Goal: Task Accomplishment & Management: Manage account settings

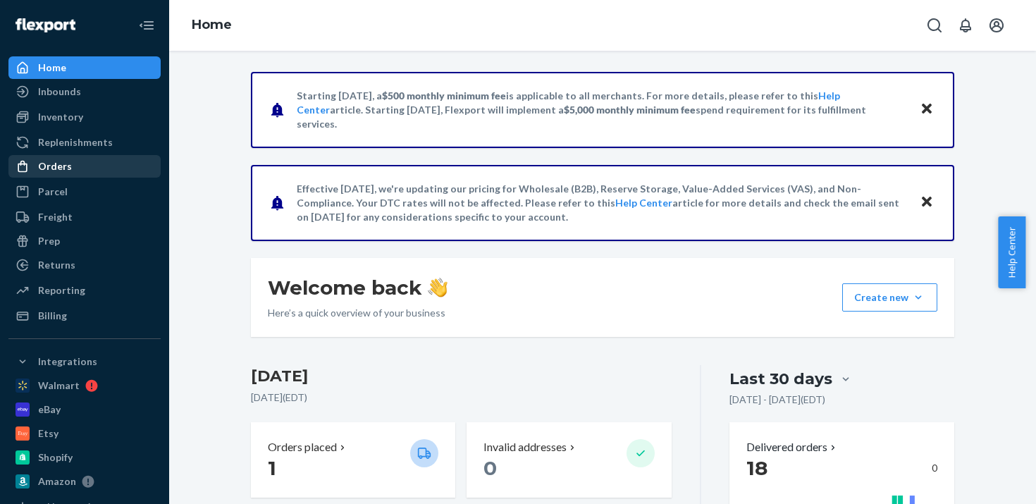
click at [70, 158] on div "Orders" at bounding box center [84, 166] width 149 height 20
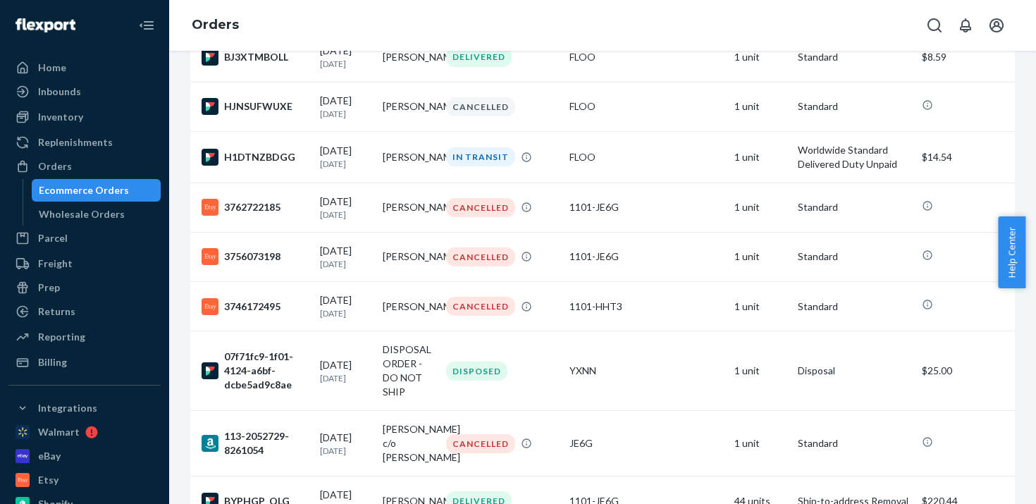
scroll to position [2413, 0]
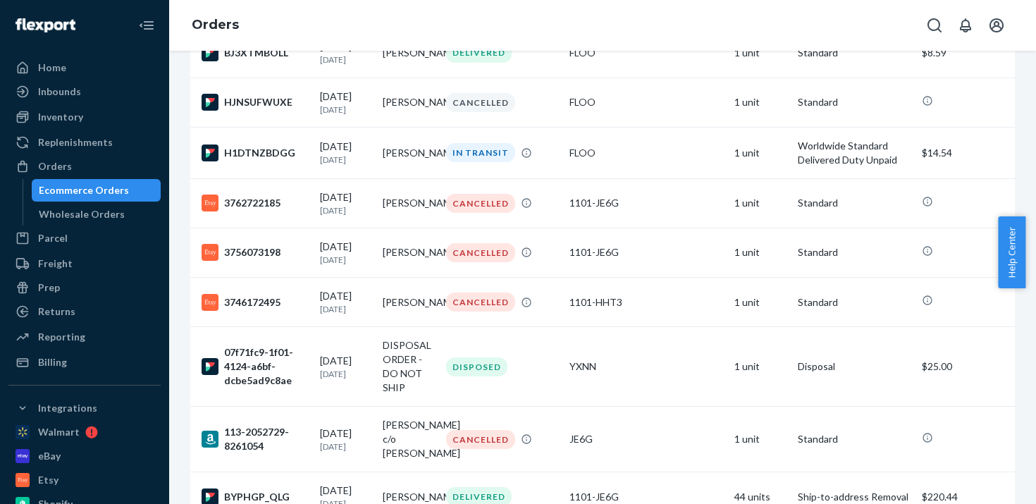
drag, startPoint x: 1031, startPoint y: 251, endPoint x: 1033, endPoint y: 116, distance: 135.3
click at [1033, 116] on body "Home Inbounds Shipping Plans Problems Inventory Products Replenishments Orders …" at bounding box center [518, 252] width 1036 height 504
click at [1032, 260] on div "Help Center" at bounding box center [1016, 252] width 38 height 72
drag, startPoint x: 1031, startPoint y: 252, endPoint x: 1031, endPoint y: 204, distance: 48.6
click at [1031, 204] on body "Home Inbounds Shipping Plans Problems Inventory Products Replenishments Orders …" at bounding box center [518, 252] width 1036 height 504
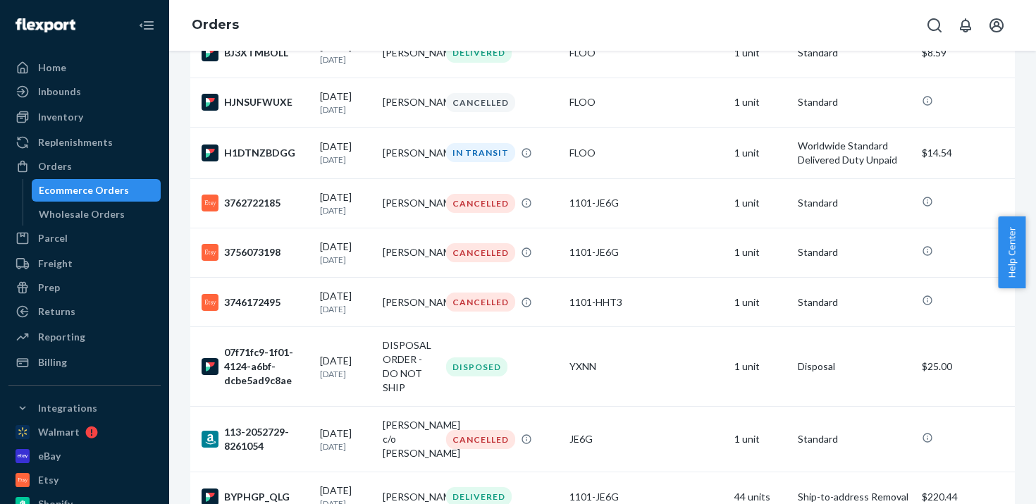
scroll to position [2017, 0]
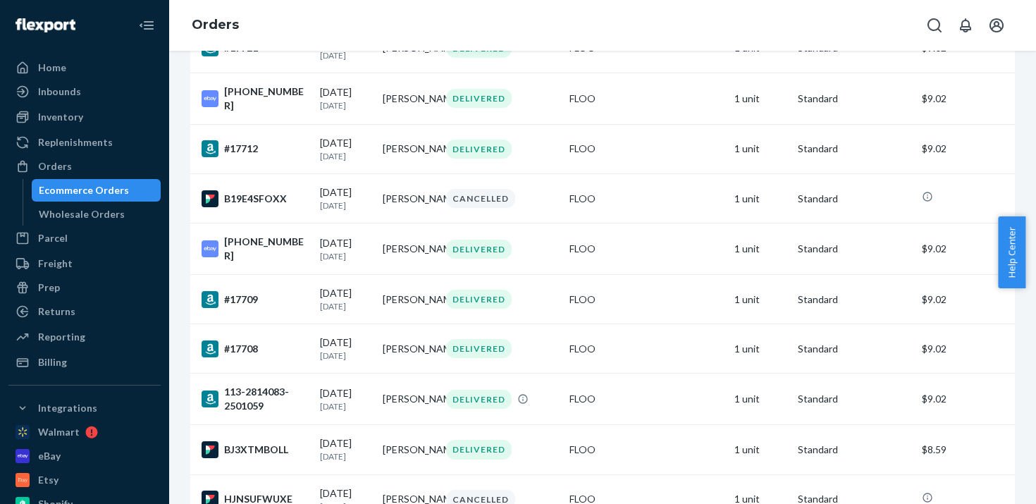
drag, startPoint x: 1031, startPoint y: 221, endPoint x: 1031, endPoint y: 140, distance: 81.0
click at [1031, 140] on body "Home Inbounds Shipping Plans Problems Inventory Products Replenishments Orders …" at bounding box center [518, 252] width 1036 height 504
drag, startPoint x: 1028, startPoint y: 218, endPoint x: 1028, endPoint y: 177, distance: 41.6
click at [1028, 177] on body "Home Inbounds Shipping Plans Problems Inventory Products Replenishments Orders …" at bounding box center [518, 252] width 1036 height 504
click at [1030, 228] on div "Help Center" at bounding box center [1016, 252] width 38 height 72
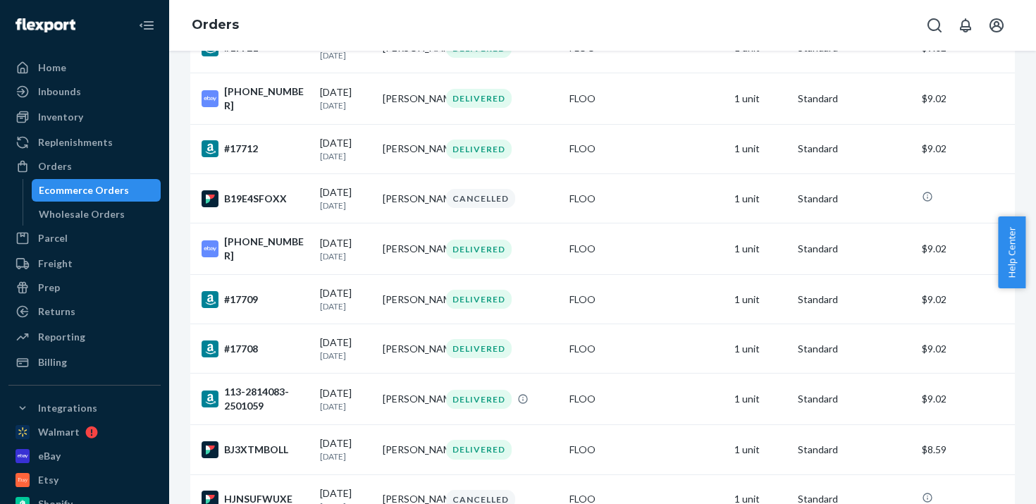
drag, startPoint x: 1031, startPoint y: 228, endPoint x: 1034, endPoint y: 173, distance: 54.3
click at [1034, 173] on body "Home Inbounds Shipping Plans Problems Inventory Products Replenishments Orders …" at bounding box center [518, 252] width 1036 height 504
click at [87, 117] on div "Inventory" at bounding box center [84, 117] width 149 height 20
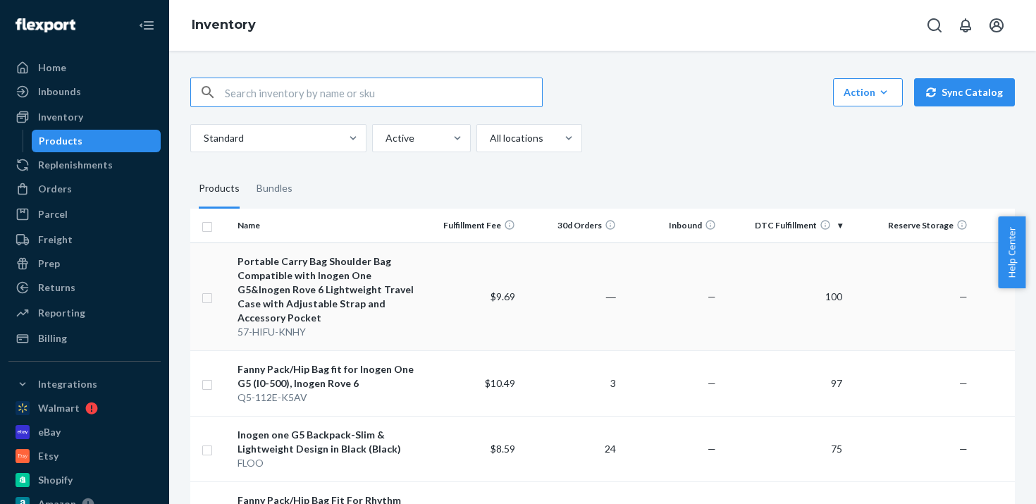
click at [399, 316] on div "Portable Carry Bag Shoulder Bag Compatible with Inogen One G5&Inogen Rove 6 Lig…" at bounding box center [325, 289] width 177 height 70
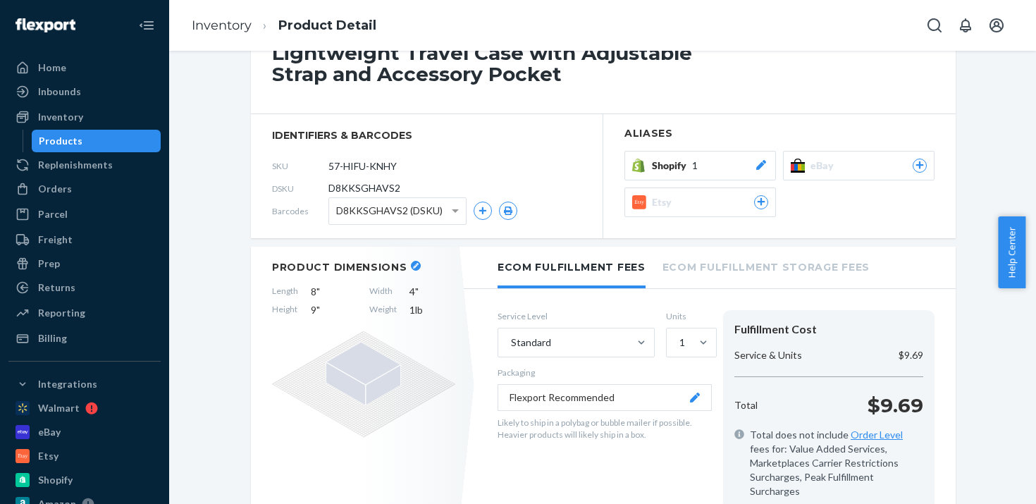
scroll to position [217, 0]
click at [757, 166] on icon at bounding box center [761, 165] width 10 height 10
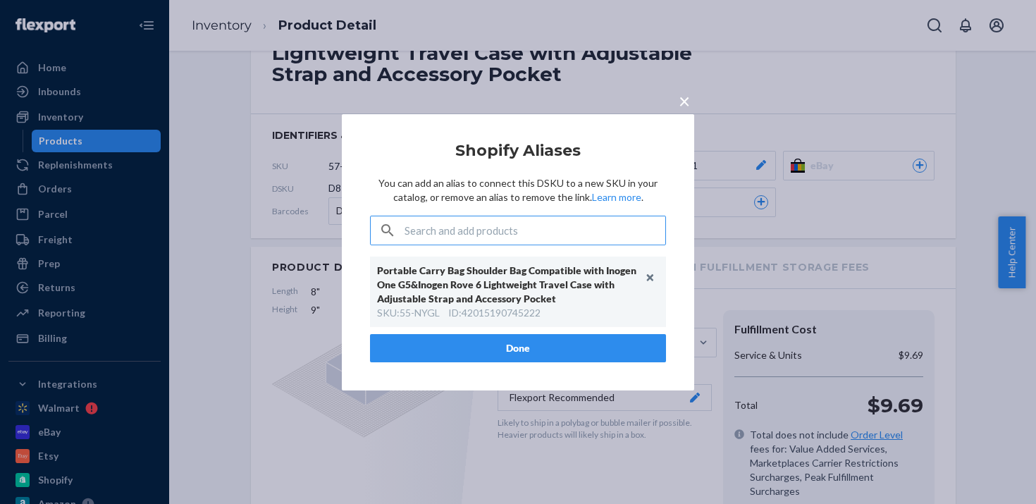
click at [681, 103] on span "×" at bounding box center [683, 100] width 11 height 24
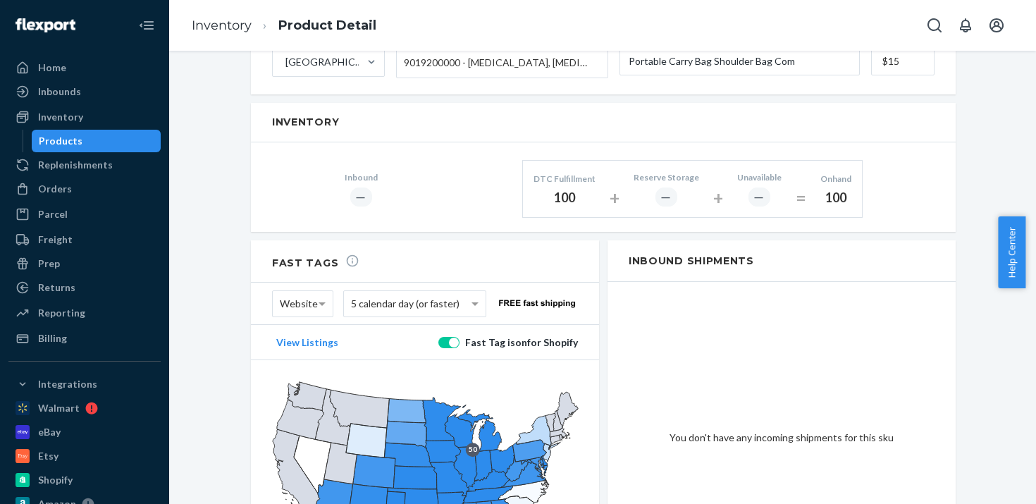
scroll to position [983, 0]
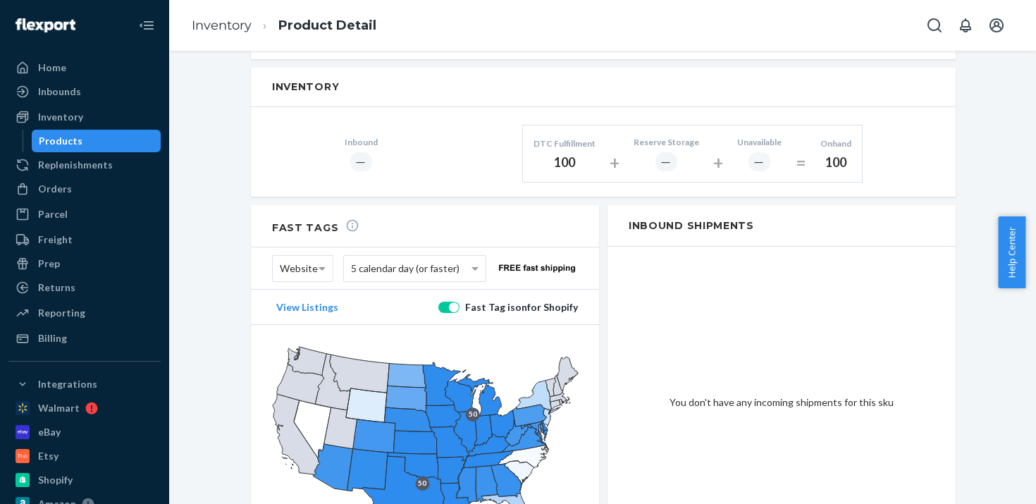
click at [433, 256] on span "5 calendar day (or faster)" at bounding box center [405, 268] width 108 height 24
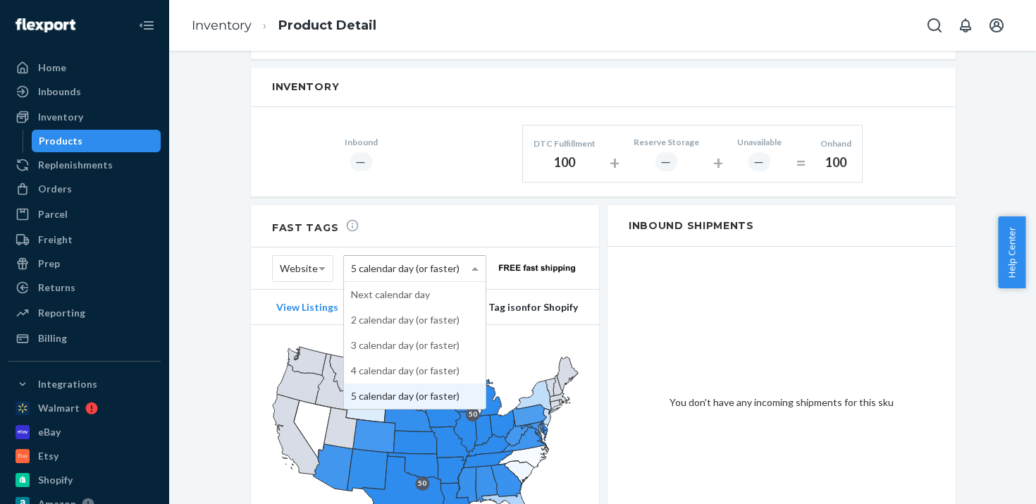
click at [316, 301] on button "View Listings" at bounding box center [307, 307] width 70 height 13
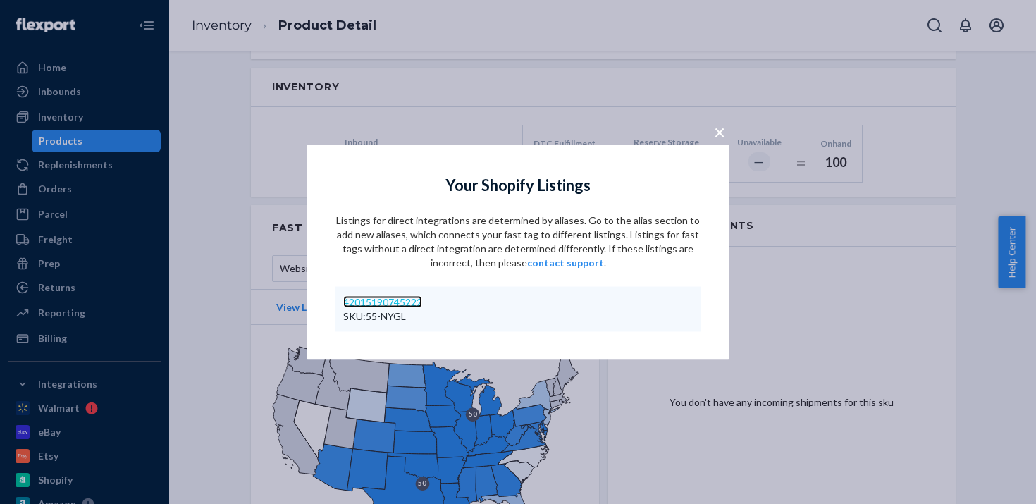
click at [390, 305] on link "42015190745222" at bounding box center [382, 301] width 79 height 12
click at [714, 128] on span "×" at bounding box center [719, 131] width 11 height 24
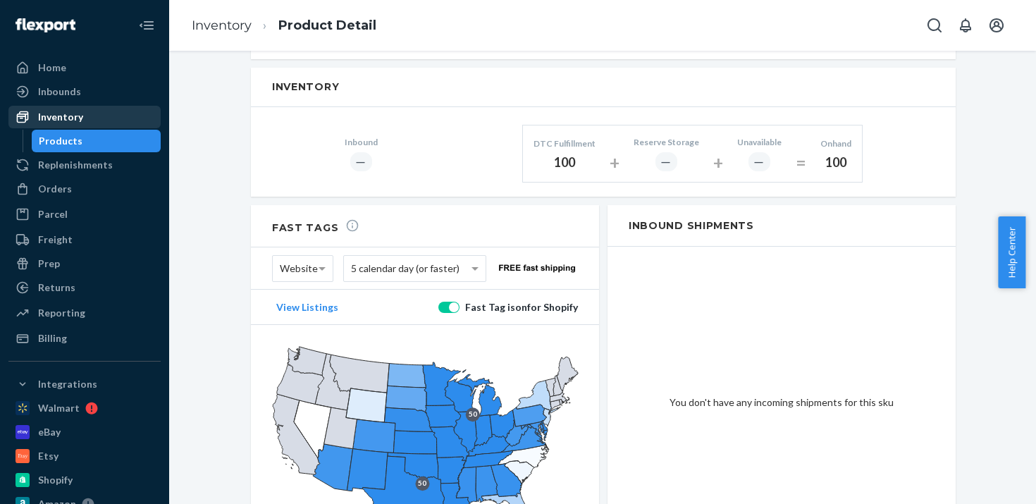
click at [76, 120] on div "Inventory" at bounding box center [60, 117] width 45 height 14
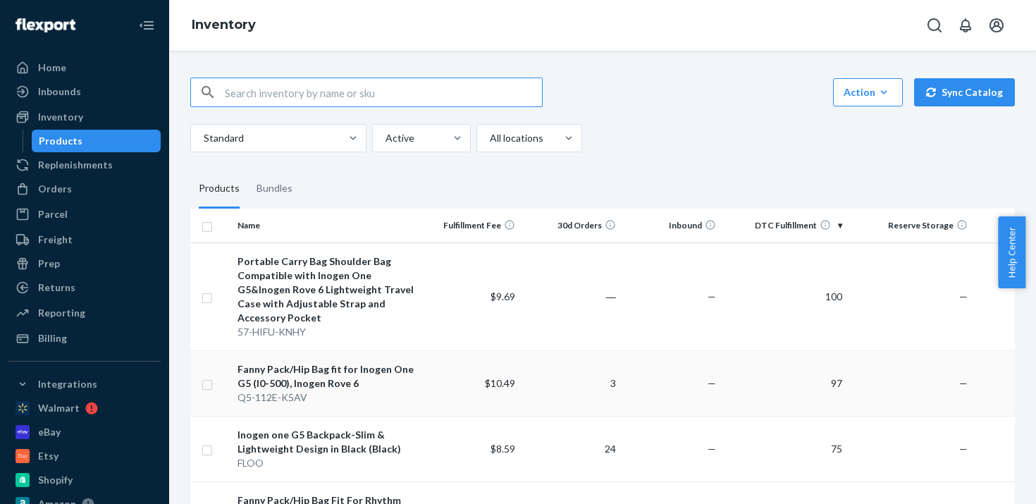
click at [382, 403] on div "Q5-112E-K5AV" at bounding box center [325, 397] width 177 height 14
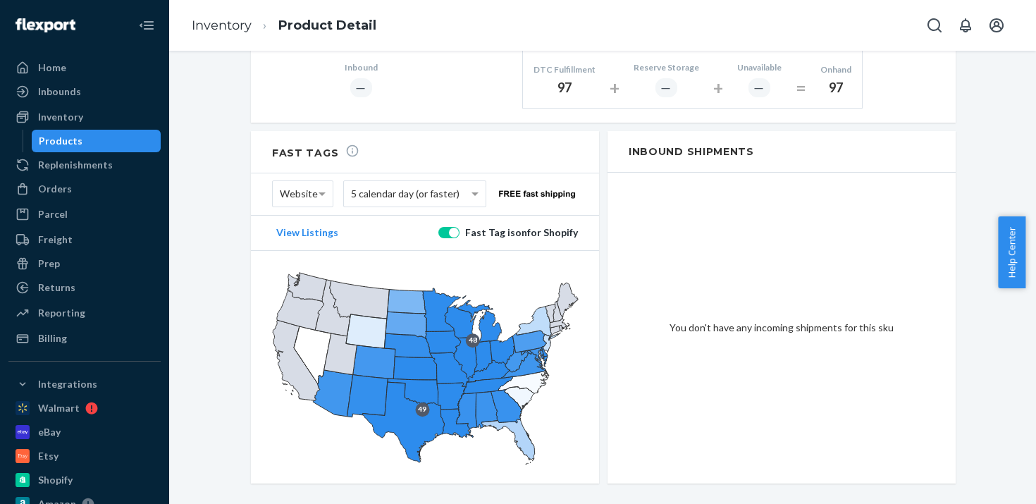
scroll to position [1021, 0]
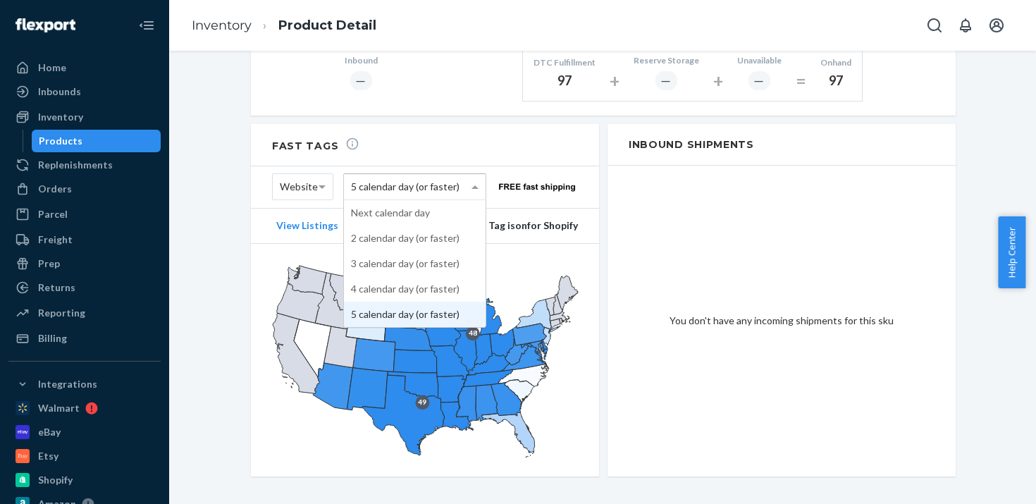
click at [427, 175] on span "5 calendar day (or faster)" at bounding box center [405, 187] width 108 height 24
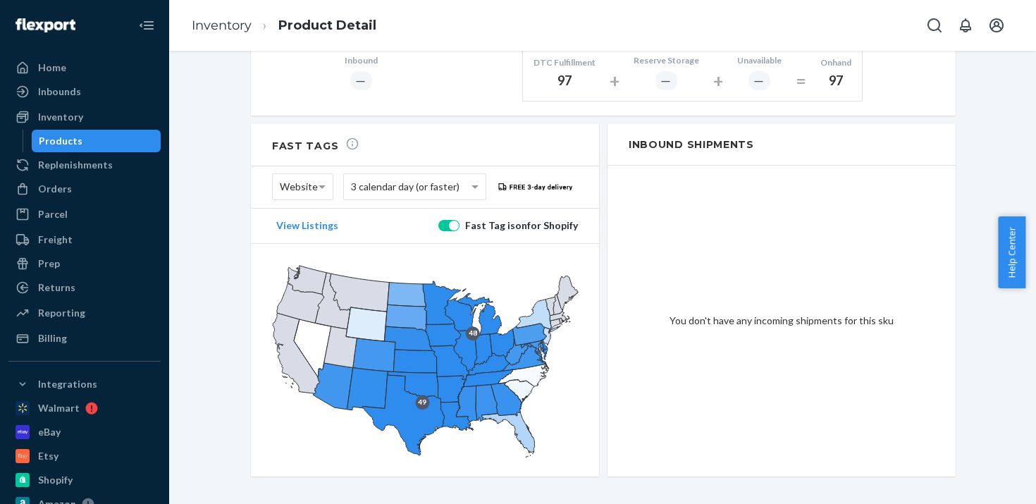
click at [474, 124] on header "Fast Tags" at bounding box center [425, 145] width 348 height 42
click at [315, 174] on span at bounding box center [324, 186] width 18 height 25
click at [457, 130] on header "Fast Tags" at bounding box center [425, 145] width 348 height 42
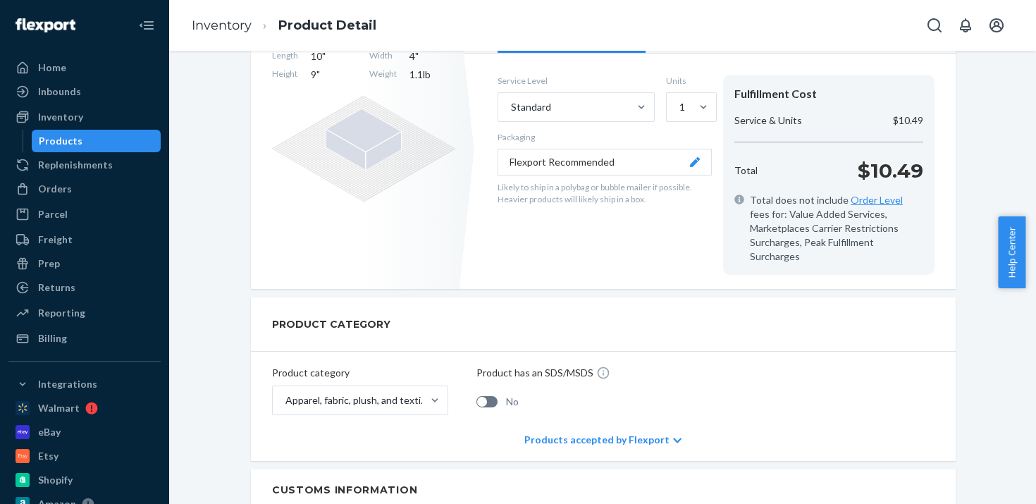
scroll to position [278, 0]
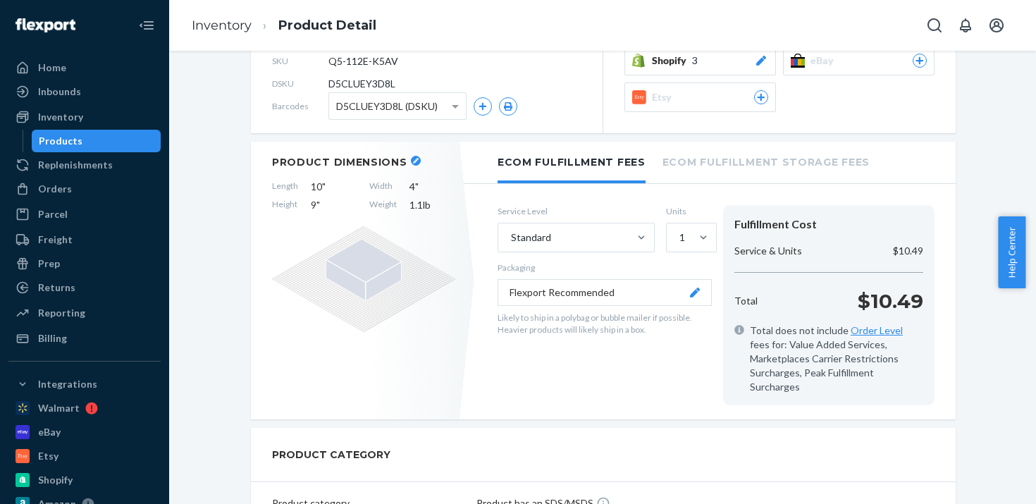
click at [695, 296] on button "Flexport Recommended" at bounding box center [604, 292] width 214 height 27
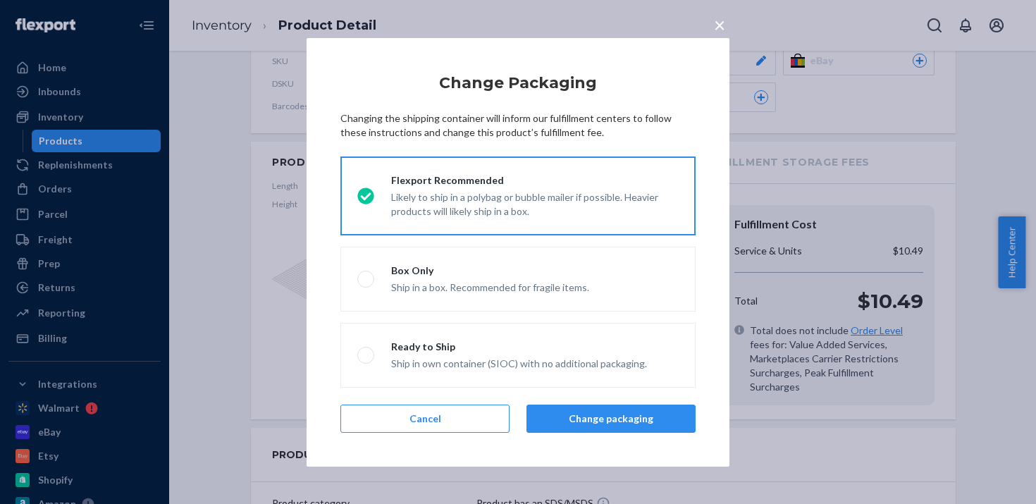
click at [718, 19] on span "×" at bounding box center [719, 25] width 11 height 24
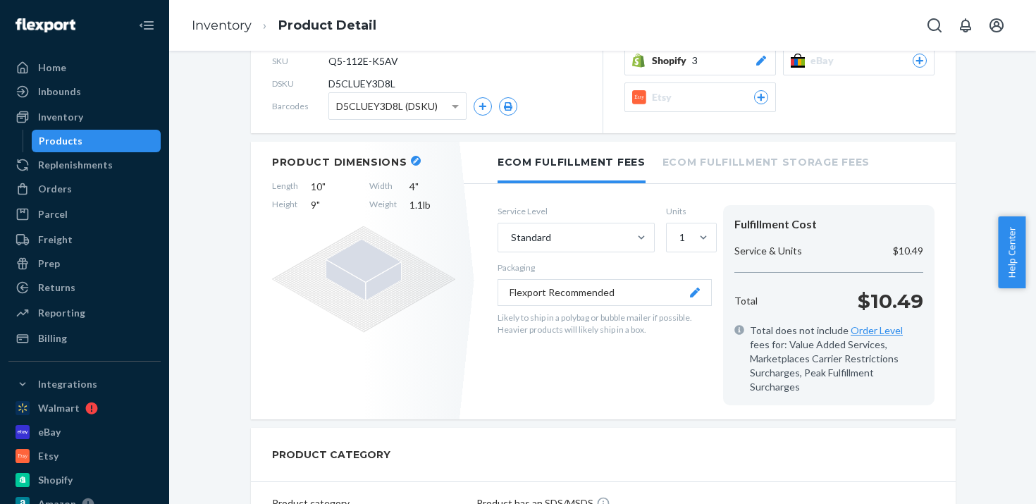
drag, startPoint x: 1030, startPoint y: 262, endPoint x: 1033, endPoint y: 97, distance: 164.9
click at [1033, 97] on body "Home Inbounds Shipping Plans Problems Inventory Products Replenishments Orders …" at bounding box center [518, 252] width 1036 height 504
